Goal: Information Seeking & Learning: Learn about a topic

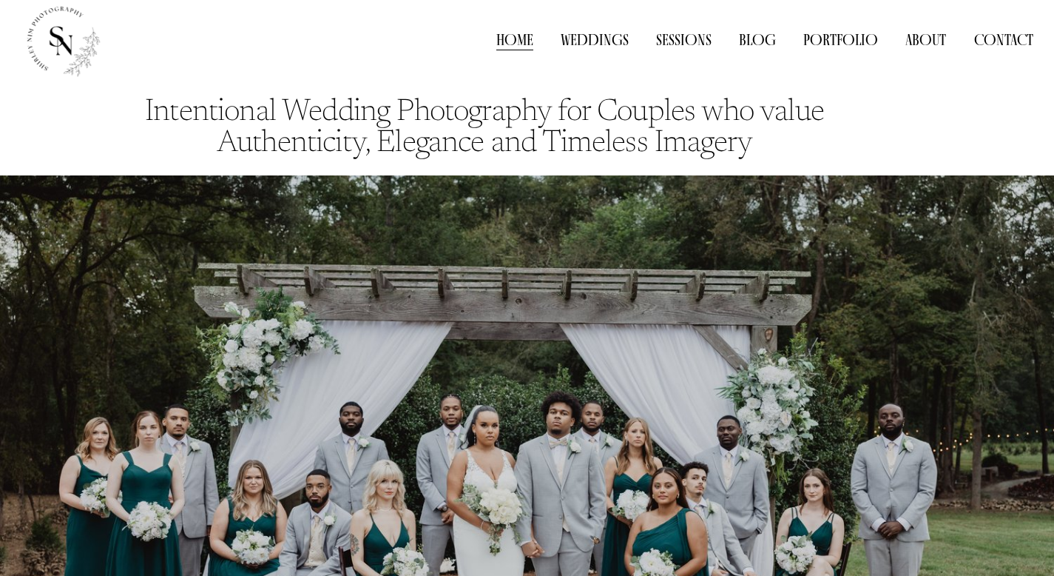
click at [587, 45] on link "Weddings" at bounding box center [595, 41] width 68 height 22
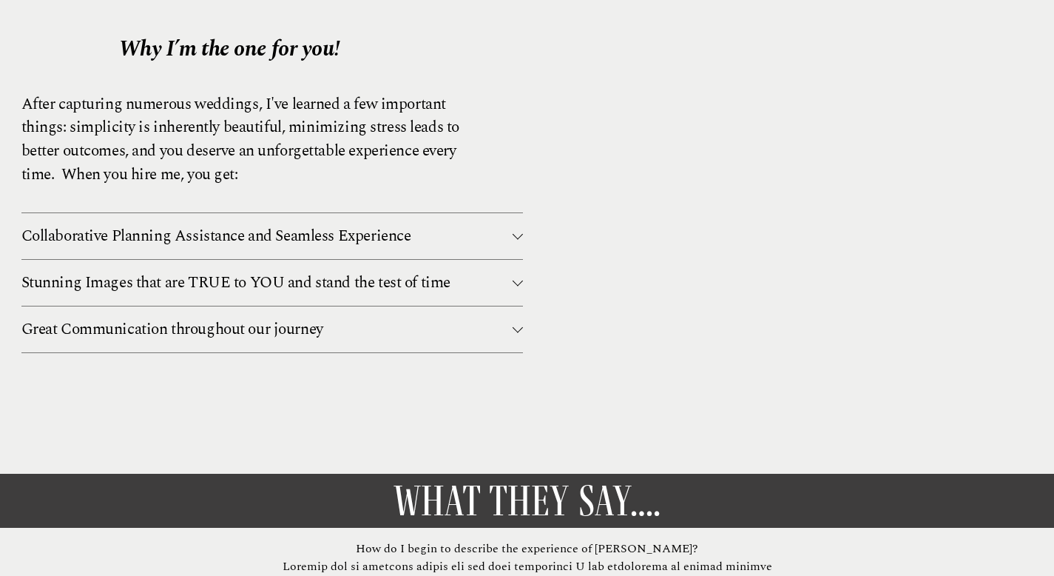
scroll to position [1870, 0]
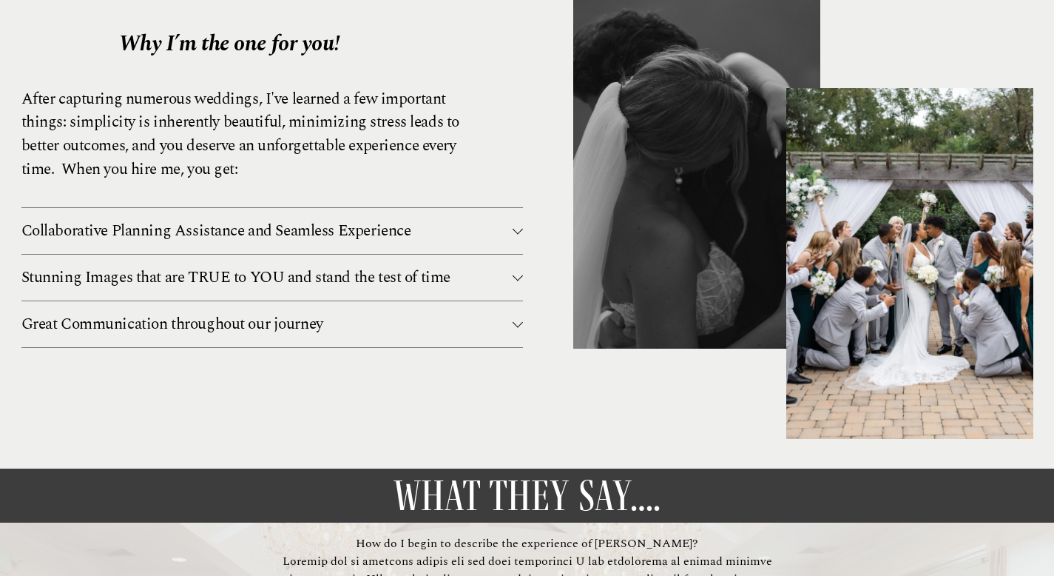
click at [516, 232] on button "Collaborative Planning Assistance and Seamless Experience" at bounding box center [272, 231] width 502 height 46
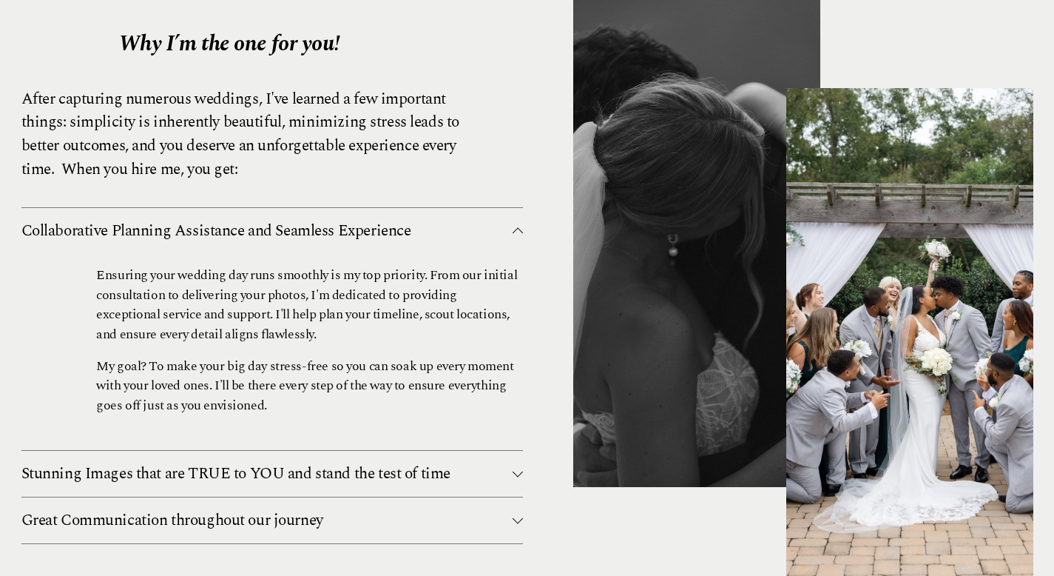
click at [516, 232] on button "Collaborative Planning Assistance and Seamless Experience" at bounding box center [272, 231] width 502 height 46
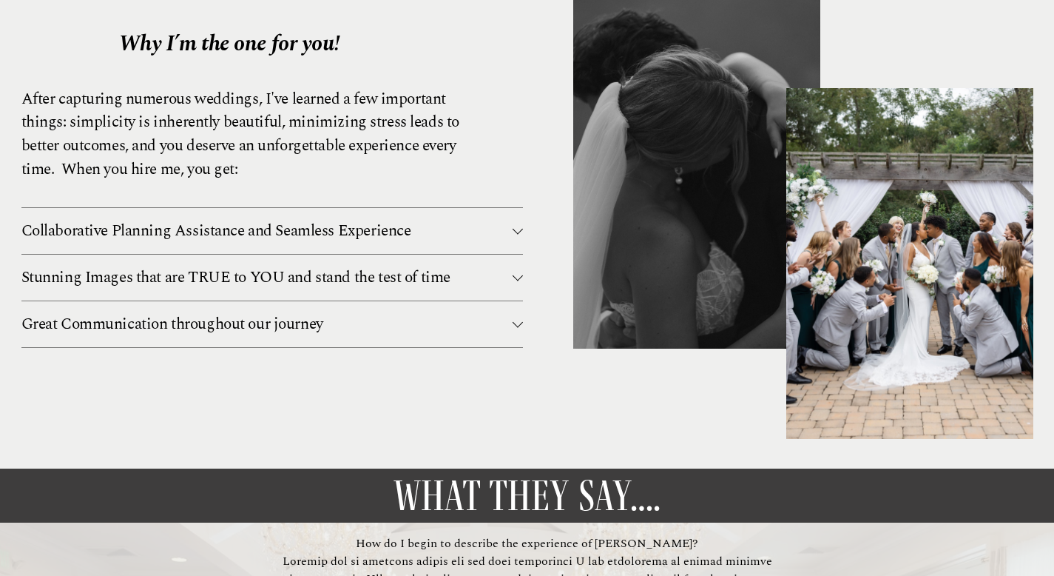
click at [519, 277] on button "Stunning Images that are TRUE to YOU and stand the test of time" at bounding box center [272, 278] width 502 height 46
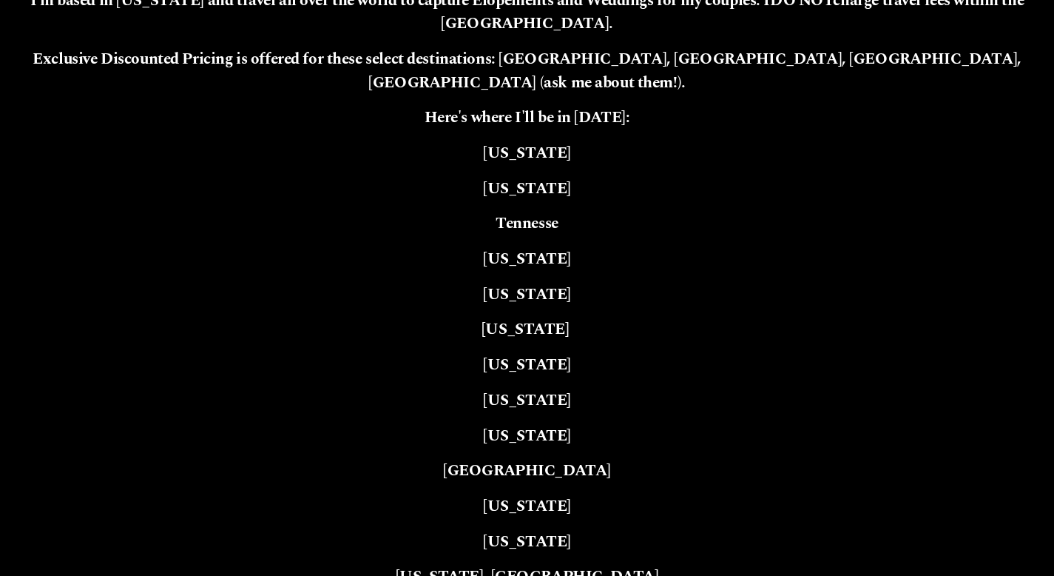
scroll to position [3191, 0]
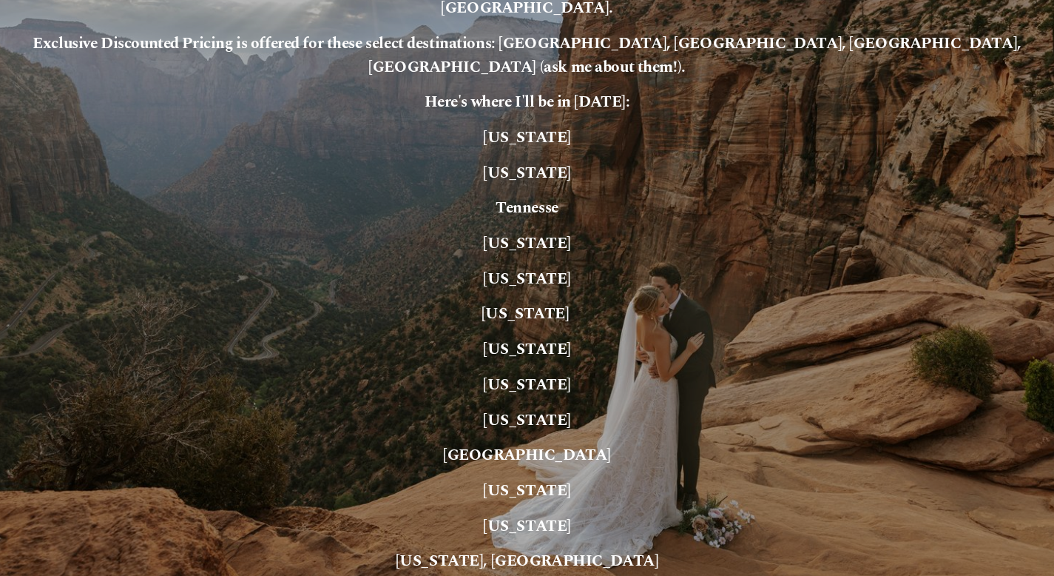
click at [562, 126] on strong "[US_STATE]" at bounding box center [527, 138] width 88 height 24
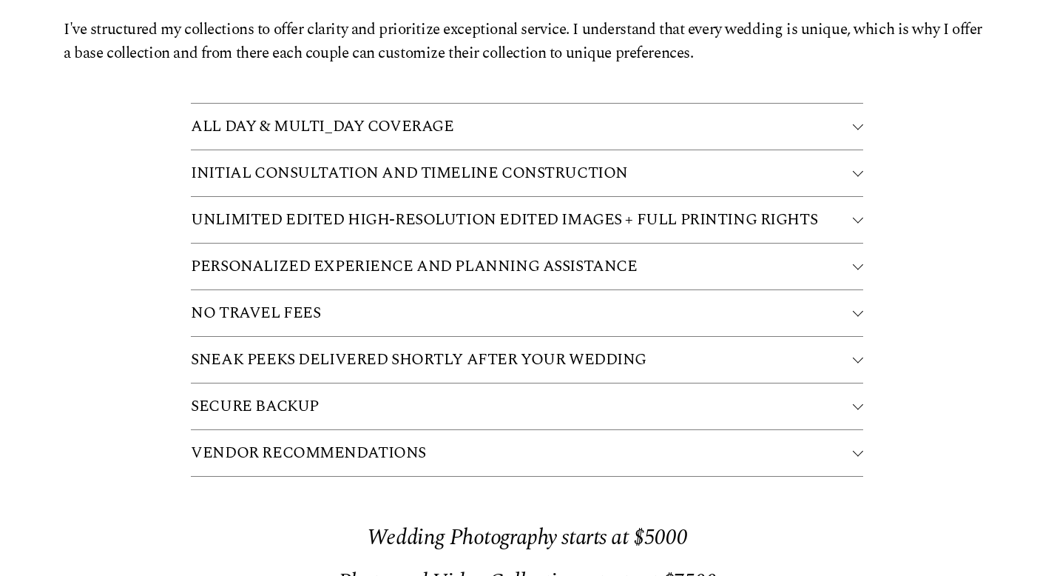
scroll to position [3863, 0]
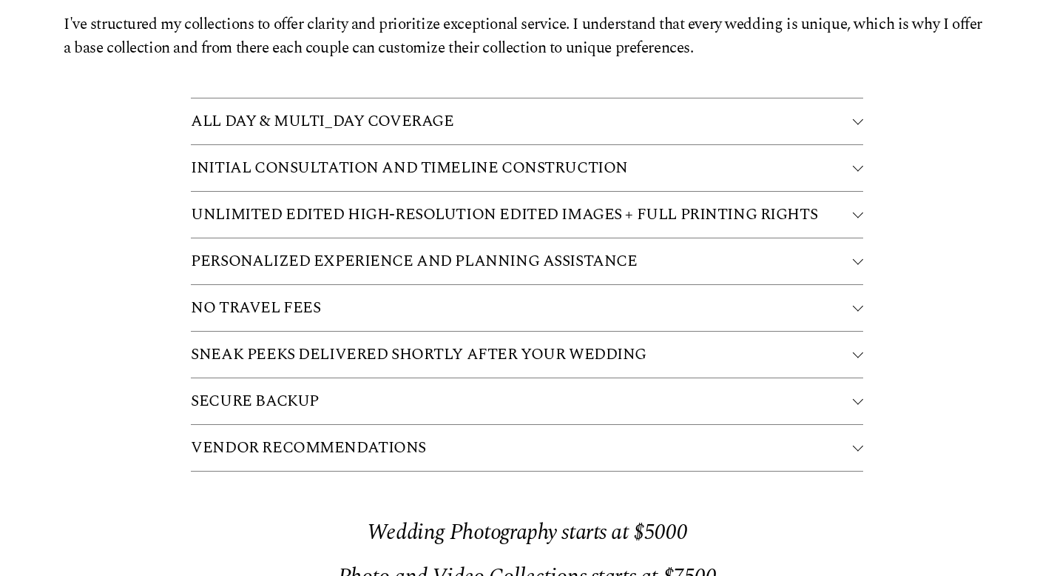
click at [855, 208] on div at bounding box center [858, 213] width 10 height 10
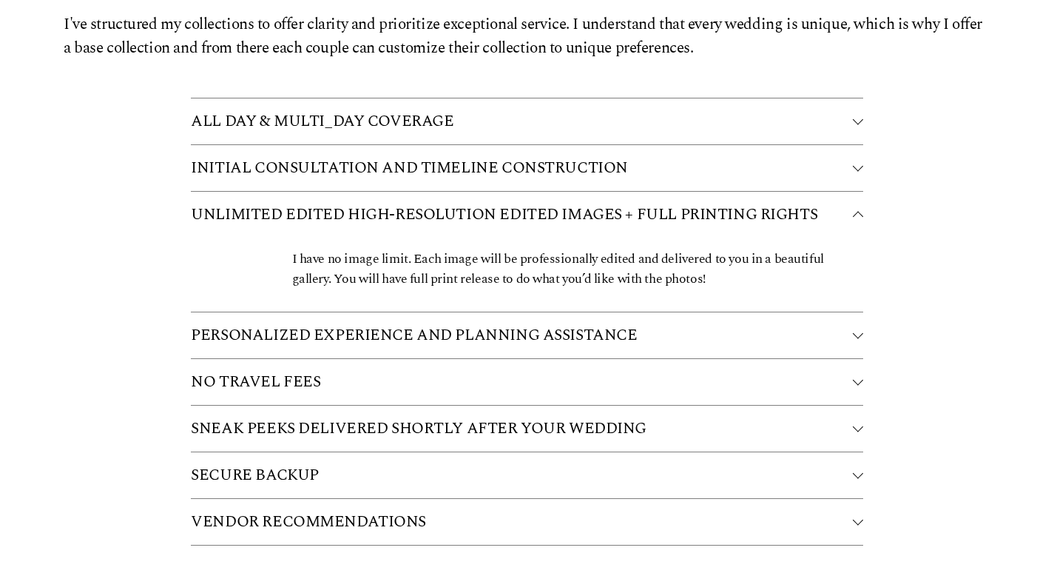
click at [857, 212] on div at bounding box center [858, 217] width 10 height 10
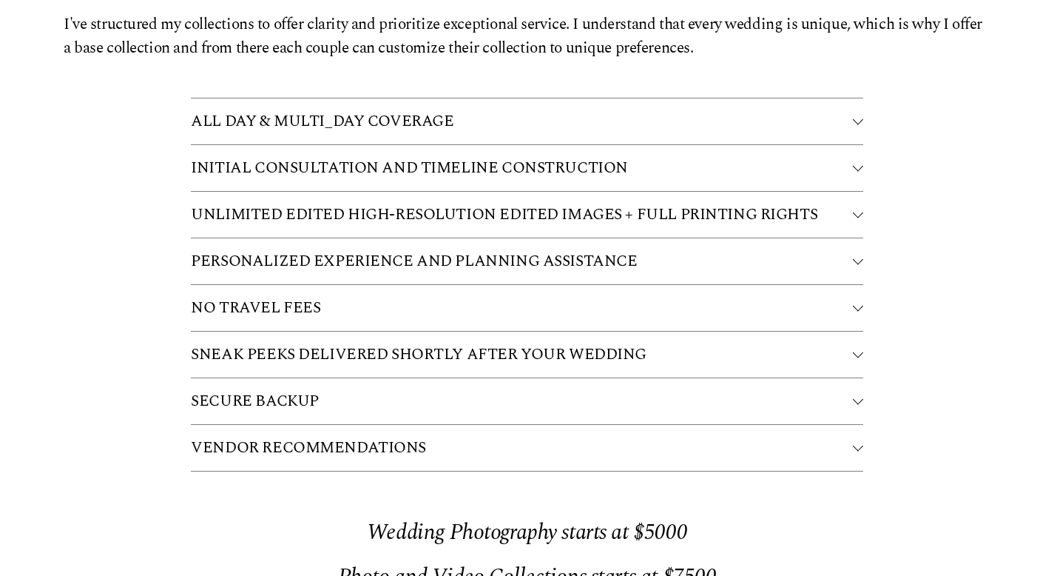
click at [859, 425] on button "VENDOR RECOMMENDATIONS" at bounding box center [527, 448] width 672 height 46
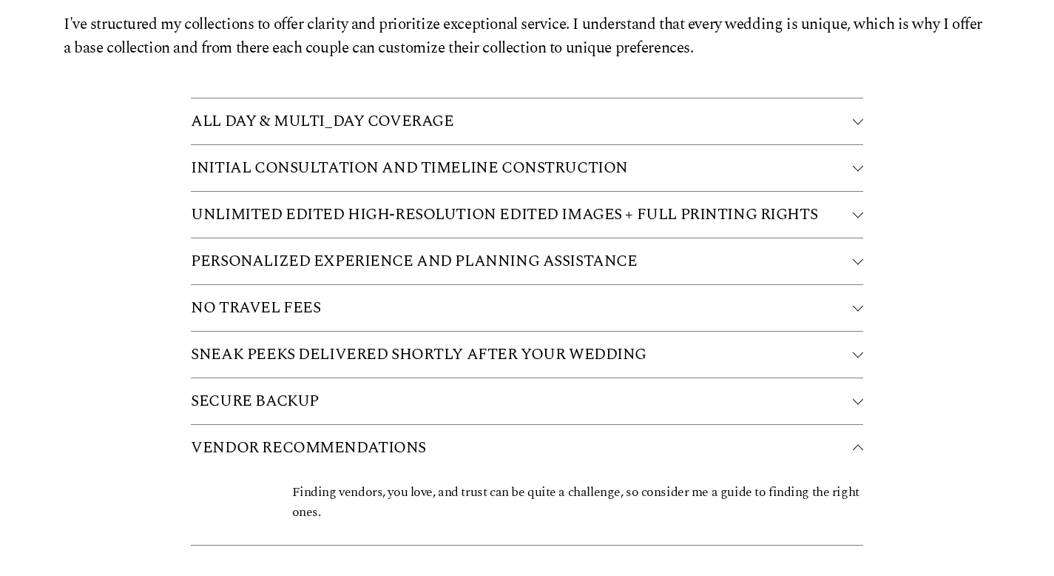
click at [859, 425] on button "VENDOR RECOMMENDATIONS" at bounding box center [527, 448] width 672 height 46
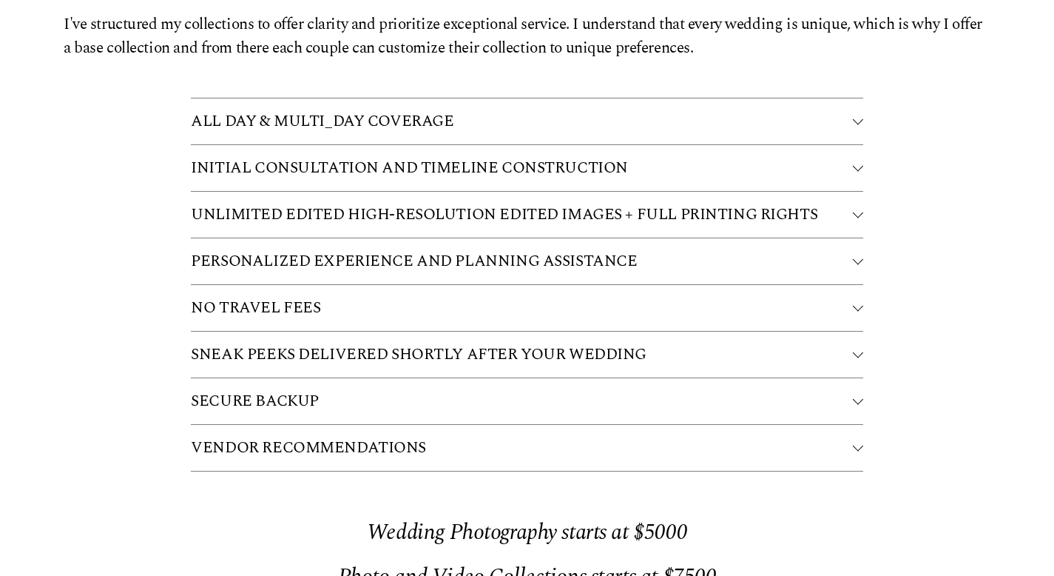
click at [857, 116] on div at bounding box center [858, 121] width 10 height 10
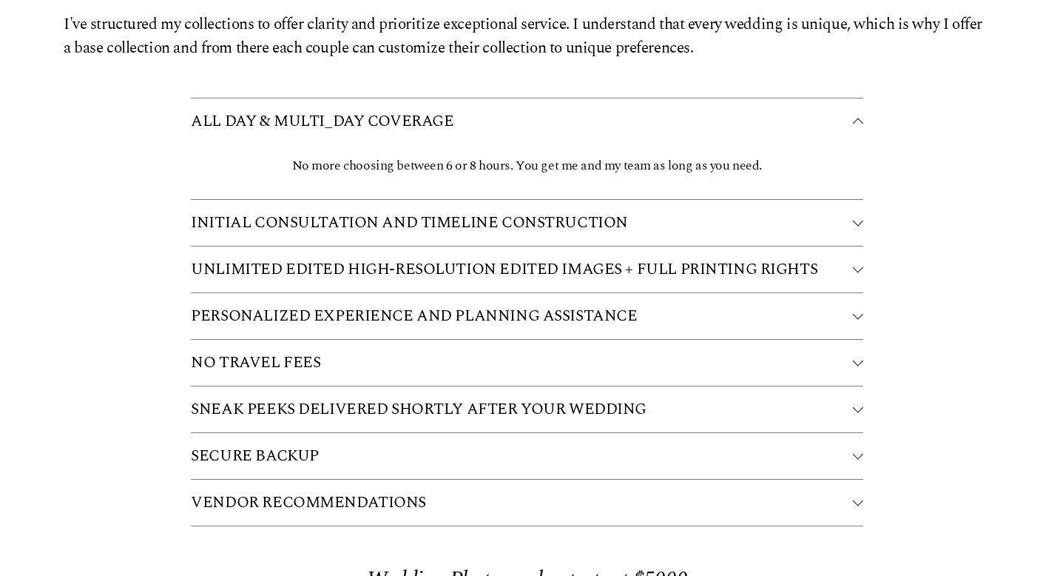
click at [857, 118] on div at bounding box center [858, 123] width 10 height 10
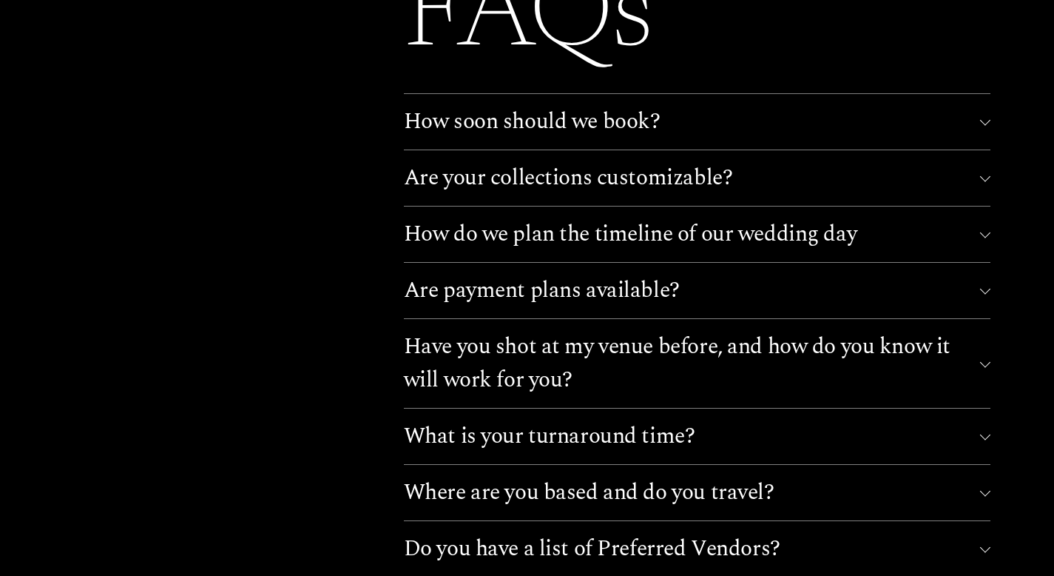
scroll to position [6496, 0]
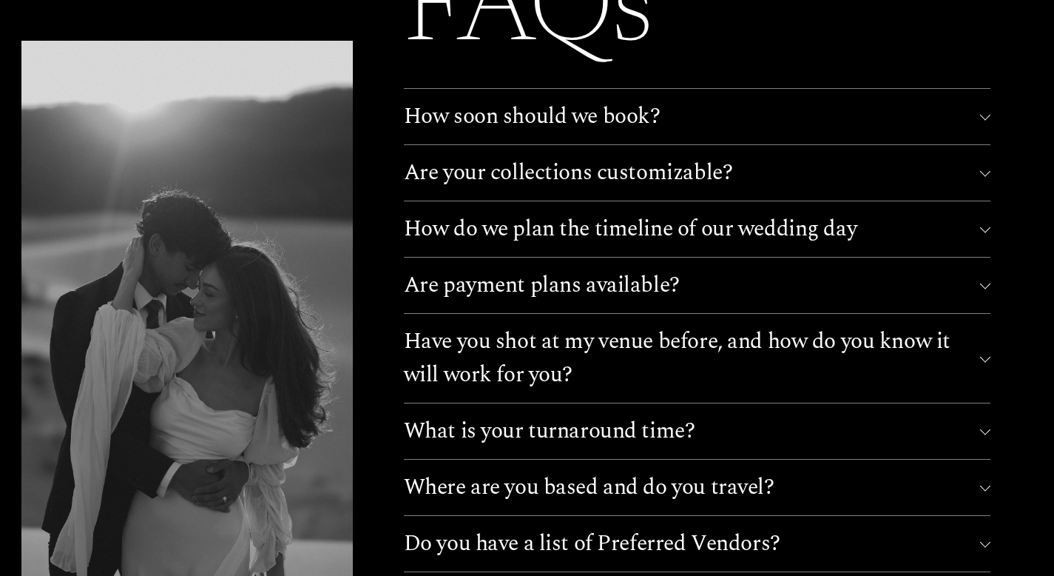
click at [983, 110] on div at bounding box center [985, 115] width 10 height 10
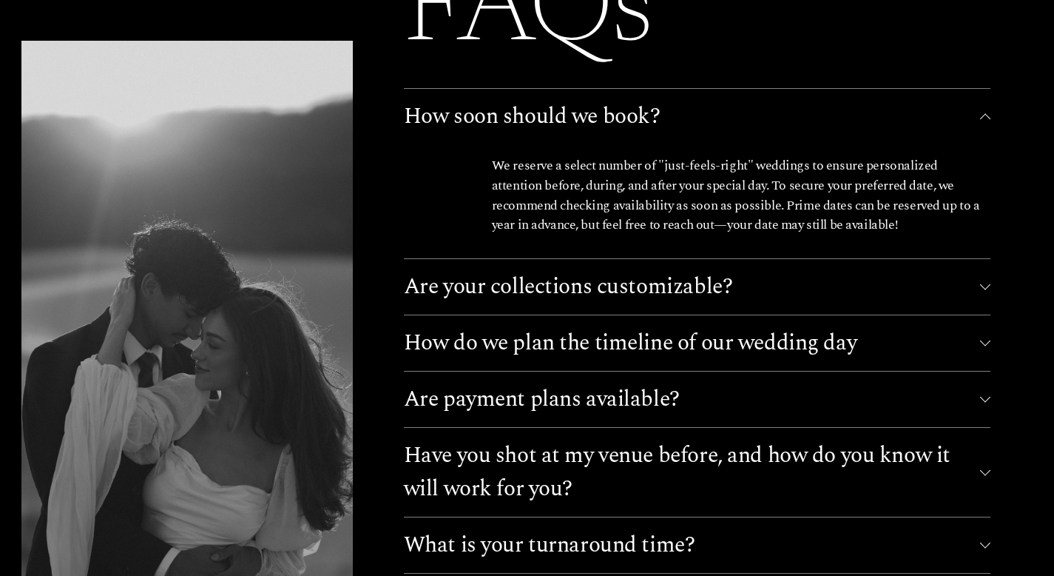
click at [982, 112] on div at bounding box center [985, 117] width 10 height 10
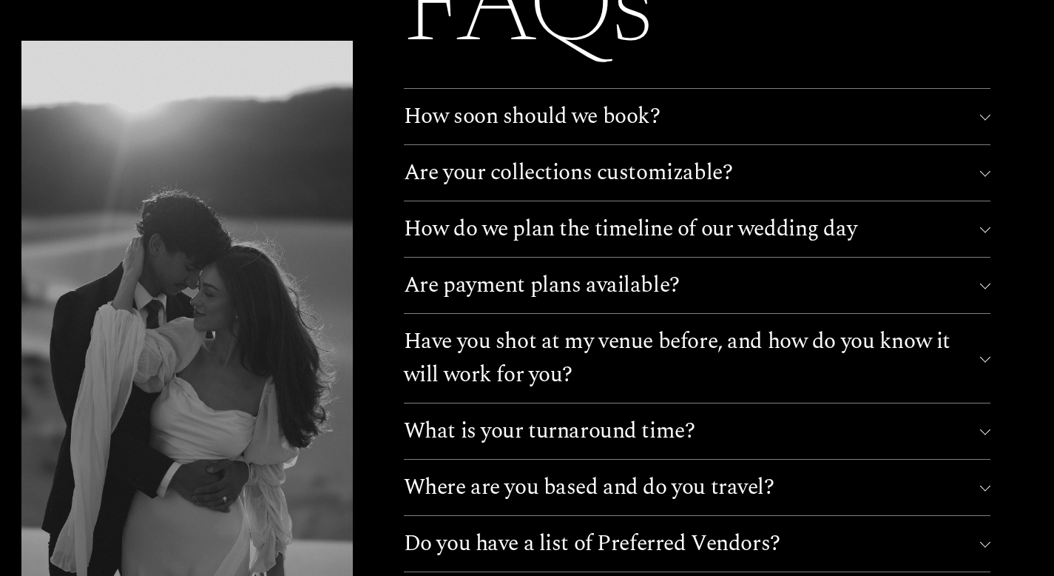
click at [983, 280] on div at bounding box center [985, 285] width 10 height 10
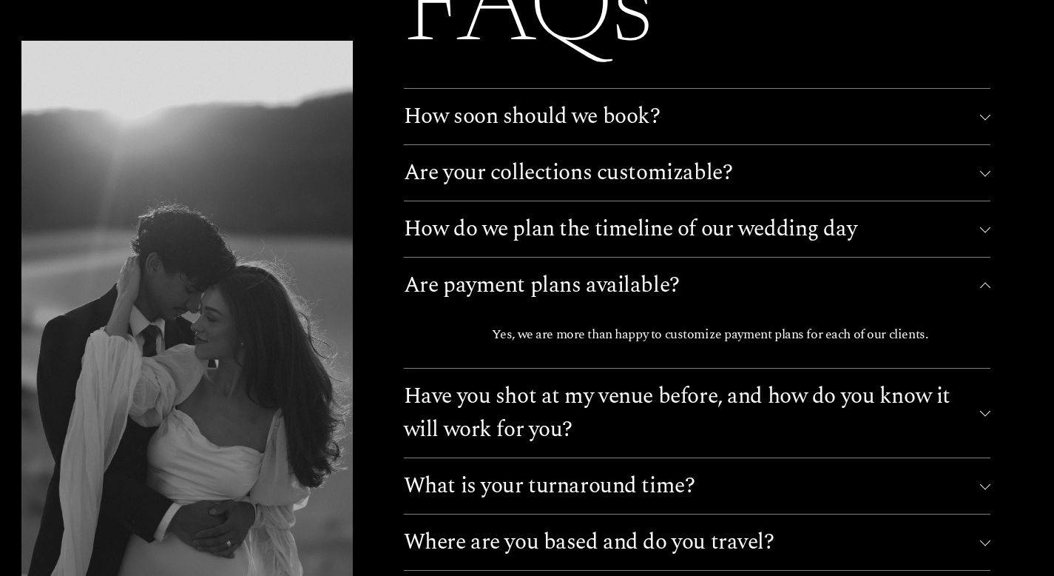
click at [983, 282] on div at bounding box center [985, 287] width 10 height 10
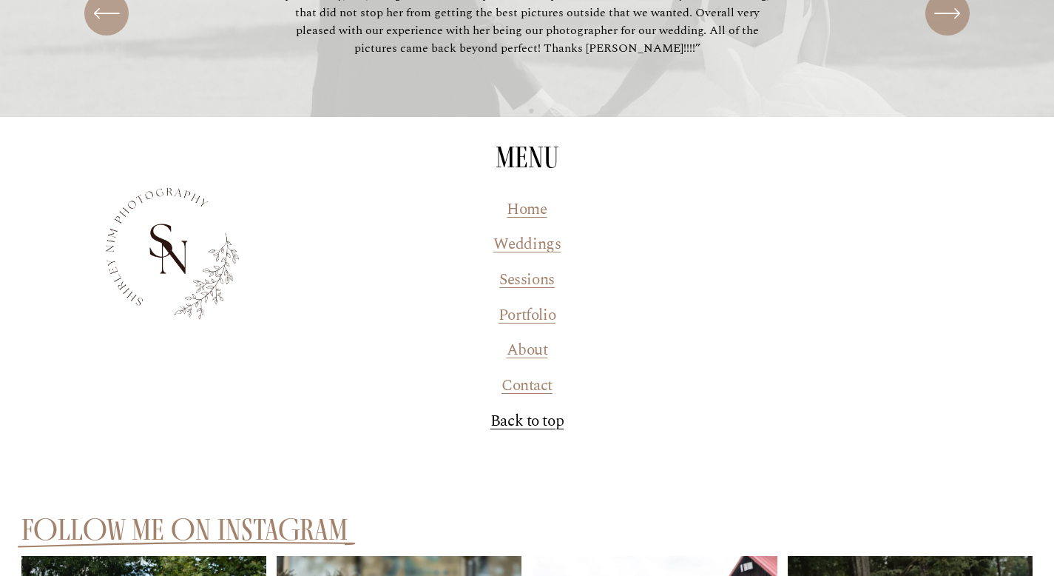
scroll to position [7301, 0]
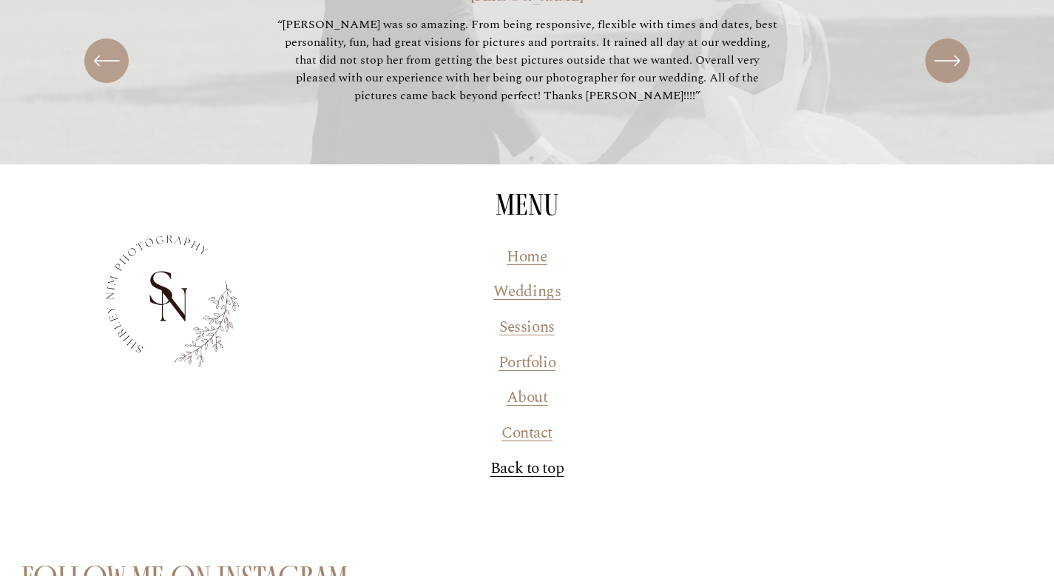
click at [542, 316] on link "Sessions" at bounding box center [526, 328] width 55 height 24
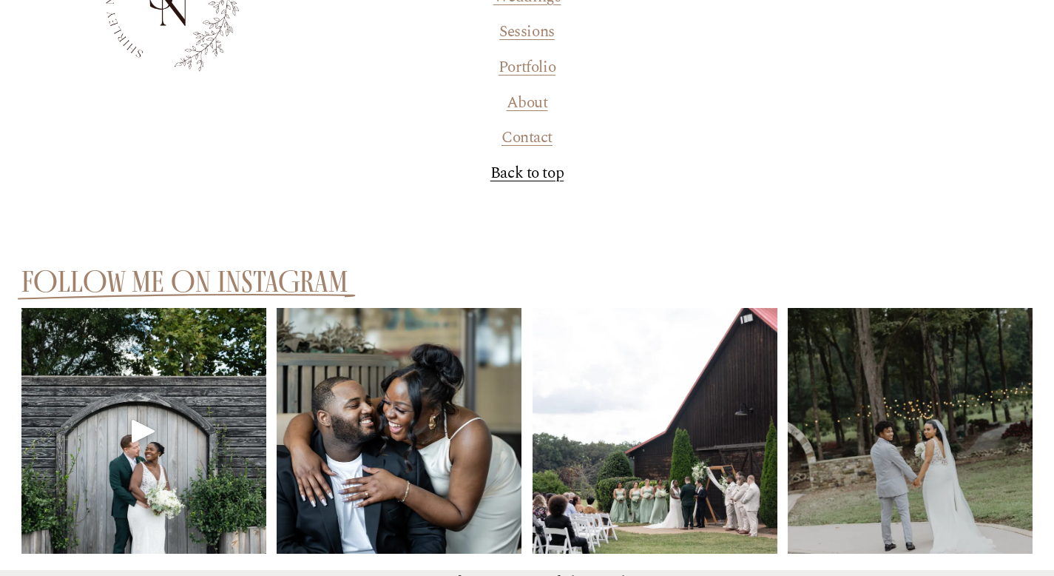
scroll to position [2686, 0]
